Goal: Transaction & Acquisition: Obtain resource

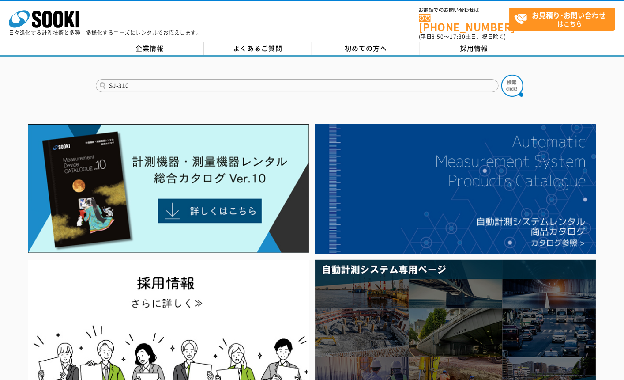
type input "SJ-310"
click at [502, 75] on button at bounding box center [513, 86] width 22 height 22
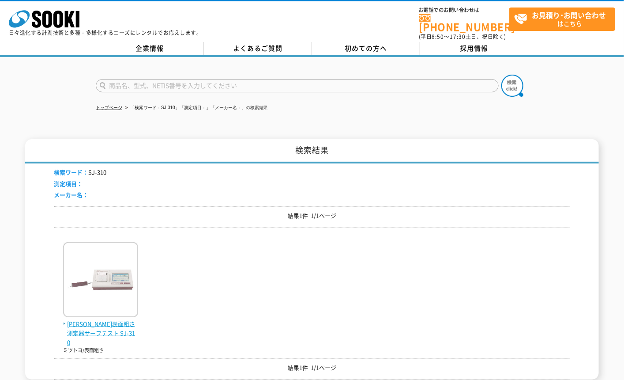
click at [110, 274] on img at bounding box center [100, 280] width 75 height 77
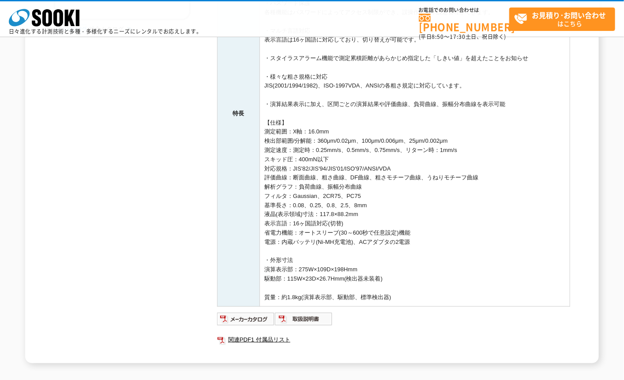
scroll to position [245, 0]
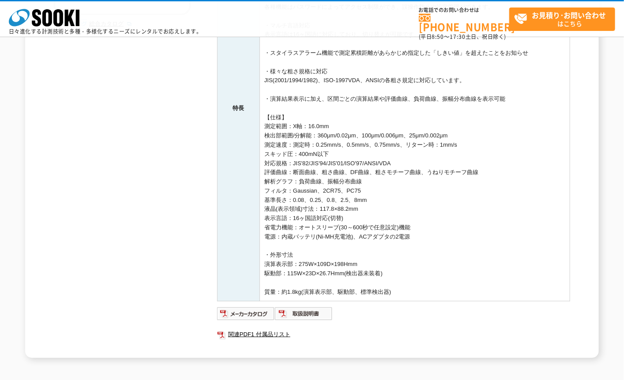
click at [302, 218] on td "・大型カラーグラフィックLCD(タッチパネル付き)を搭載 演算表示部に視認性が良いタッチパネル付き大型カラーグラフィックLCDを搭載し、表現力豊かな表示と、直…" at bounding box center [415, 108] width 310 height 386
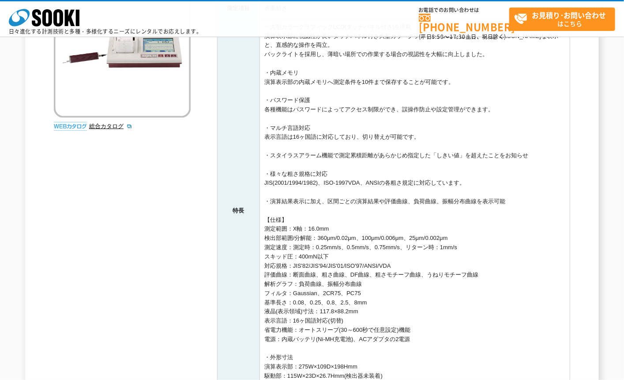
scroll to position [196, 0]
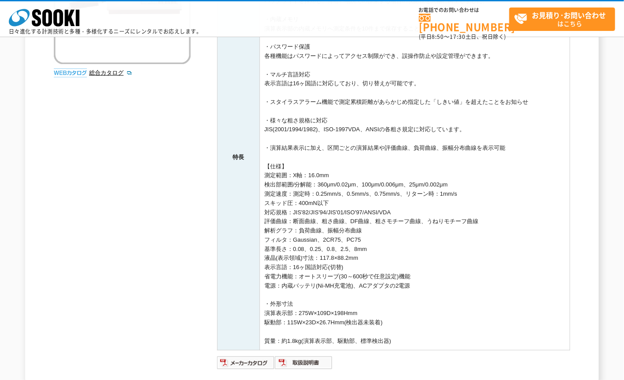
click at [190, 190] on div "使いやすさと多彩なニーズを追求した小形表面粗さ測定器サーフテスト SJ-310のレンタルです。 総合カタログ メーカー ミツトヨ 測定項目 表面粗さ 特長 ・…" at bounding box center [312, 158] width 517 height 498
drag, startPoint x: 363, startPoint y: 339, endPoint x: 391, endPoint y: 339, distance: 27.8
click at [391, 339] on td "・大型カラーグラフィックLCD(タッチパネル付き)を搭載 演算表示部に視認性が良いタッチパネル付き大型カラーグラフィックLCDを搭載し、表現力豊かな表示と、直…" at bounding box center [415, 157] width 310 height 386
copy td "標準検出器"
click at [583, 164] on div "表面粗さ計 小形表面粗さ測定器サーフテスト SJ-310 使いやすさと多彩なニーズを追求した小形表面粗さ測定器サーフテスト SJ-310のレンタルです。 総合…" at bounding box center [312, 143] width 574 height 527
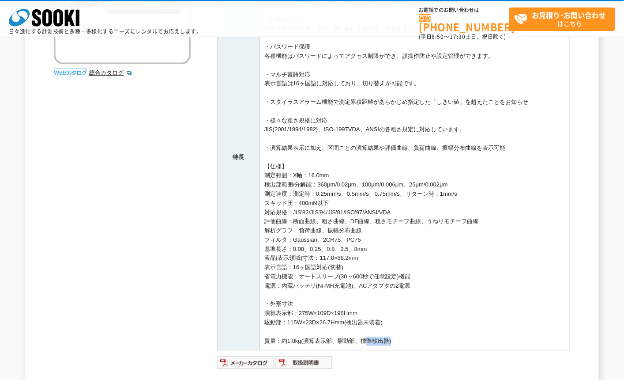
drag, startPoint x: 364, startPoint y: 339, endPoint x: 390, endPoint y: 339, distance: 25.6
click at [390, 339] on td "・大型カラーグラフィックLCD(タッチパネル付き)を搭載 演算表示部に視認性が良いタッチパネル付き大型カラーグラフィックLCDを搭載し、表現力豊かな表示と、直…" at bounding box center [415, 157] width 310 height 386
copy td "標準検出器"
drag, startPoint x: 564, startPoint y: 57, endPoint x: 549, endPoint y: 80, distance: 27.8
click at [564, 57] on td "・大型カラーグラフィックLCD(タッチパネル付き)を搭載 演算表示部に視認性が良いタッチパネル付き大型カラーグラフィックLCDを搭載し、表現力豊かな表示と、直…" at bounding box center [415, 157] width 310 height 386
